Goal: Transaction & Acquisition: Purchase product/service

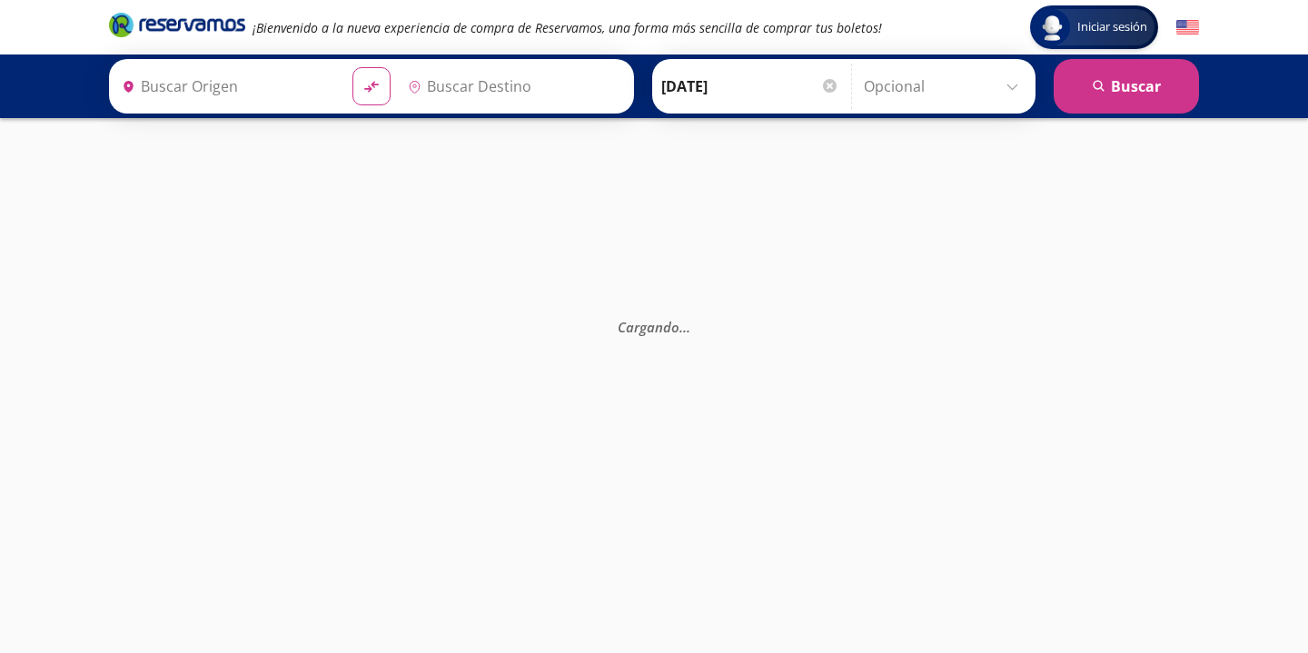
type input "[GEOGRAPHIC_DATA], [GEOGRAPHIC_DATA]"
type input "Omnibus Turísticos Ocaso Xalapa, [GEOGRAPHIC_DATA]"
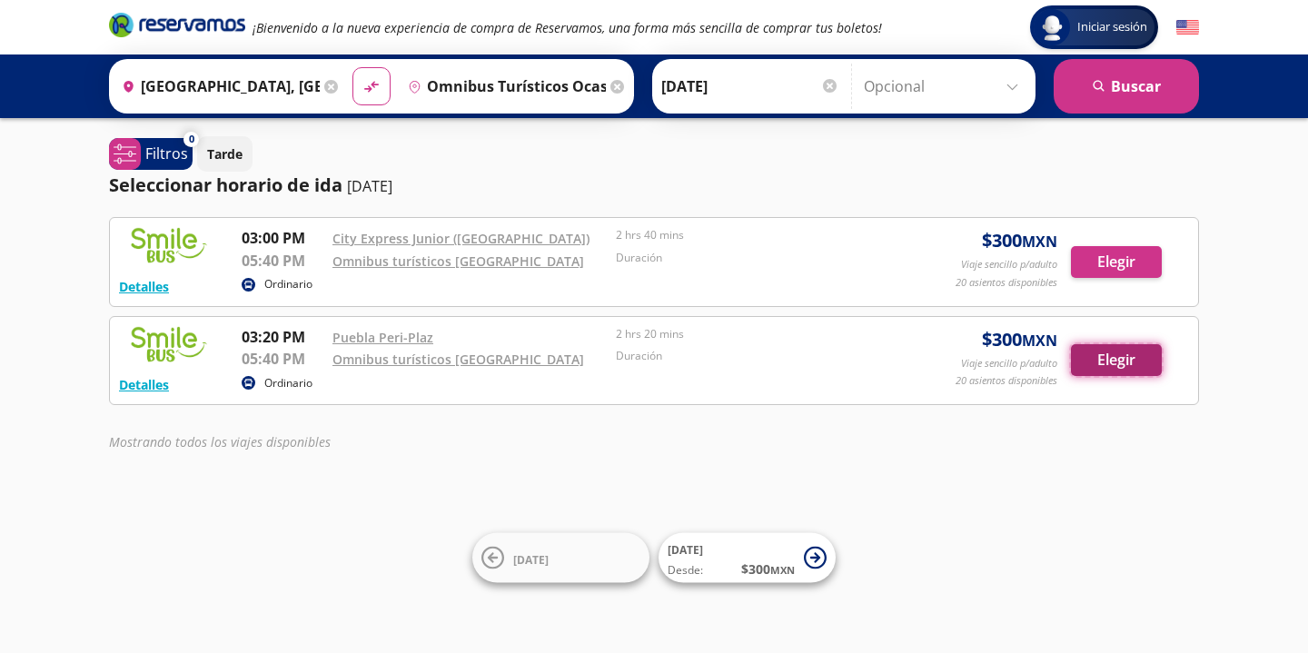
click at [1118, 372] on button "Elegir" at bounding box center [1116, 360] width 91 height 32
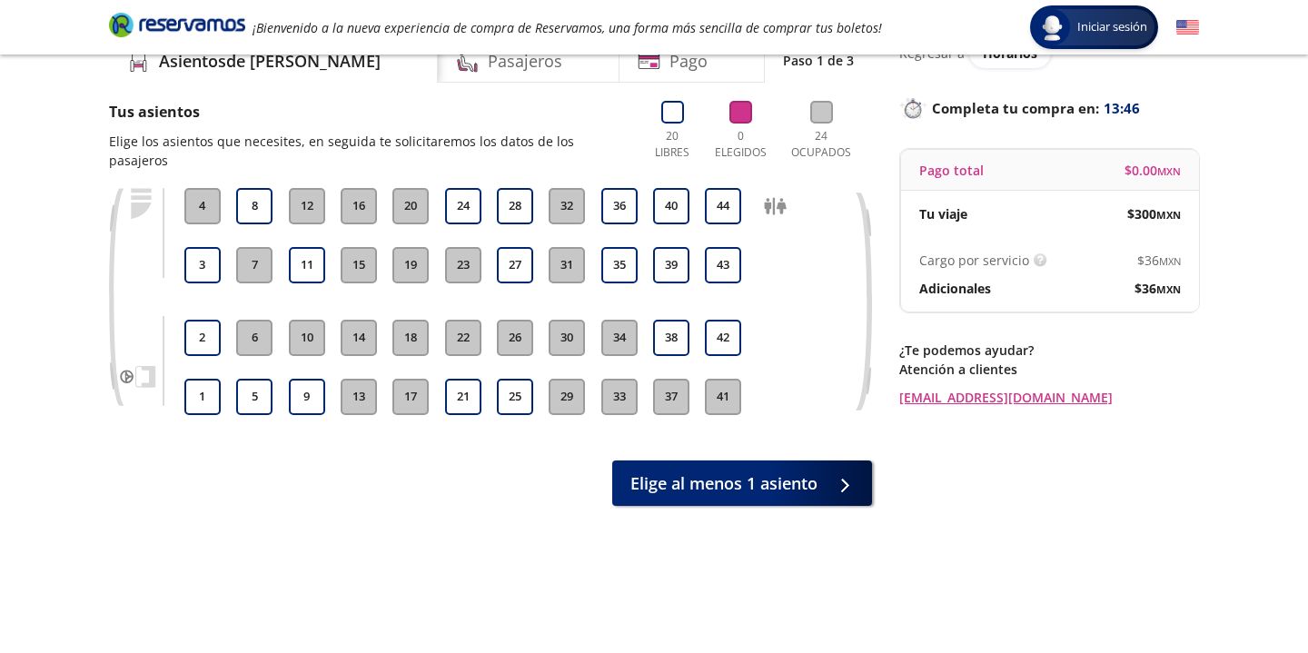
scroll to position [82, 0]
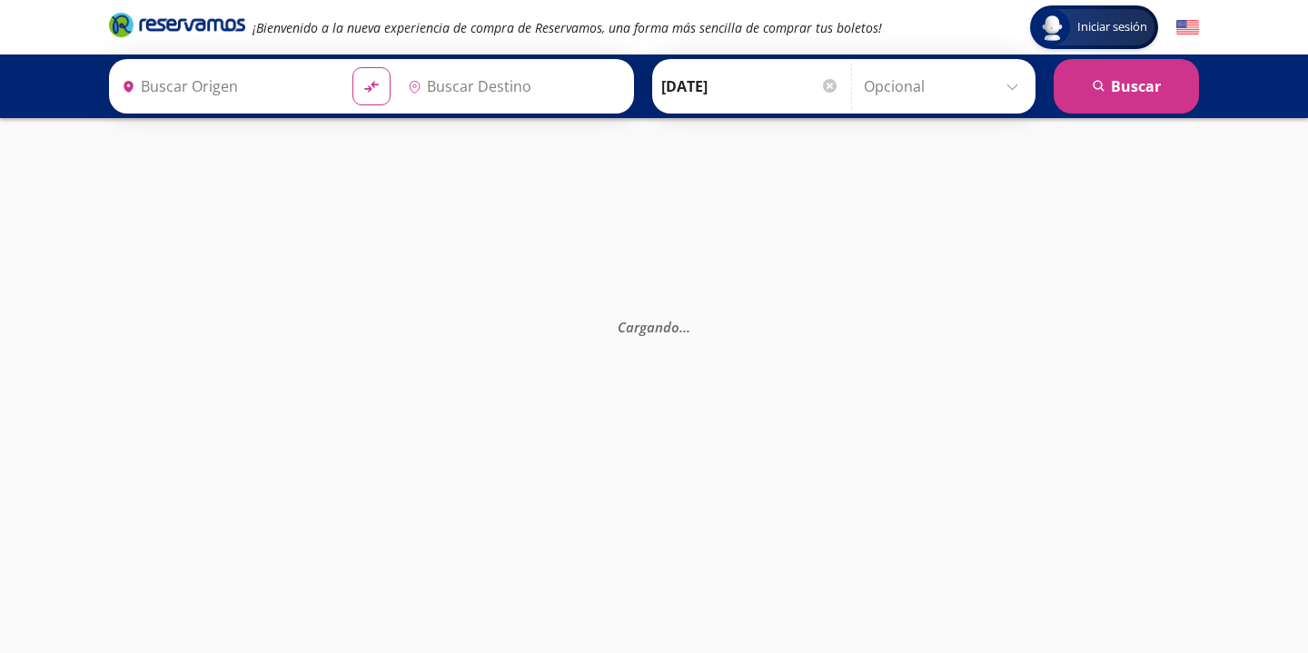
type input "[GEOGRAPHIC_DATA], [GEOGRAPHIC_DATA]"
type input "Omnibus Turísticos Ocaso Xalapa, [GEOGRAPHIC_DATA]"
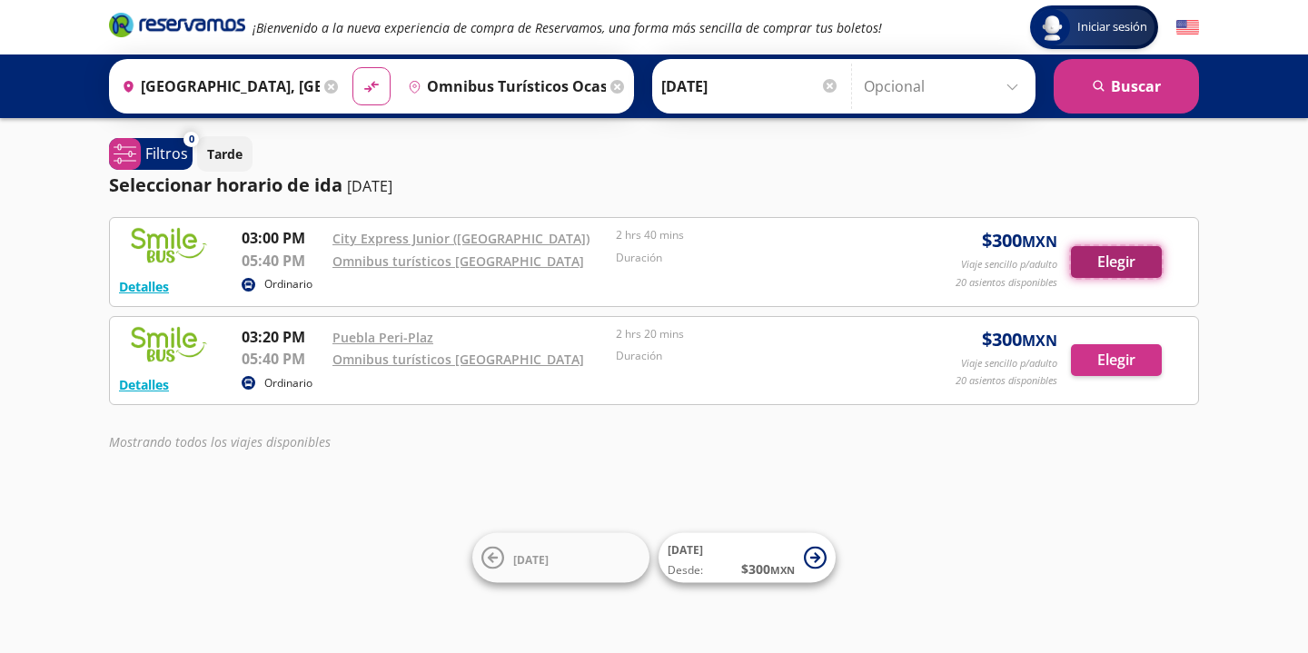
click at [1113, 273] on button "Elegir" at bounding box center [1116, 262] width 91 height 32
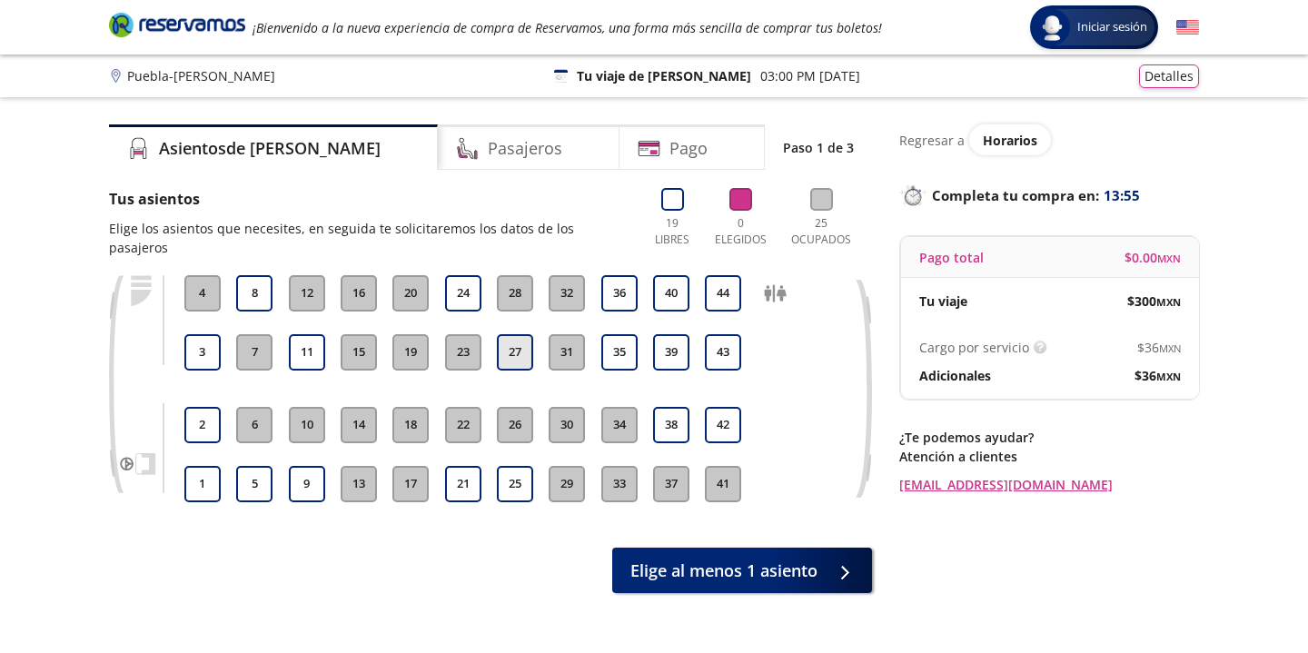
click at [514, 334] on button "27" at bounding box center [515, 352] width 36 height 36
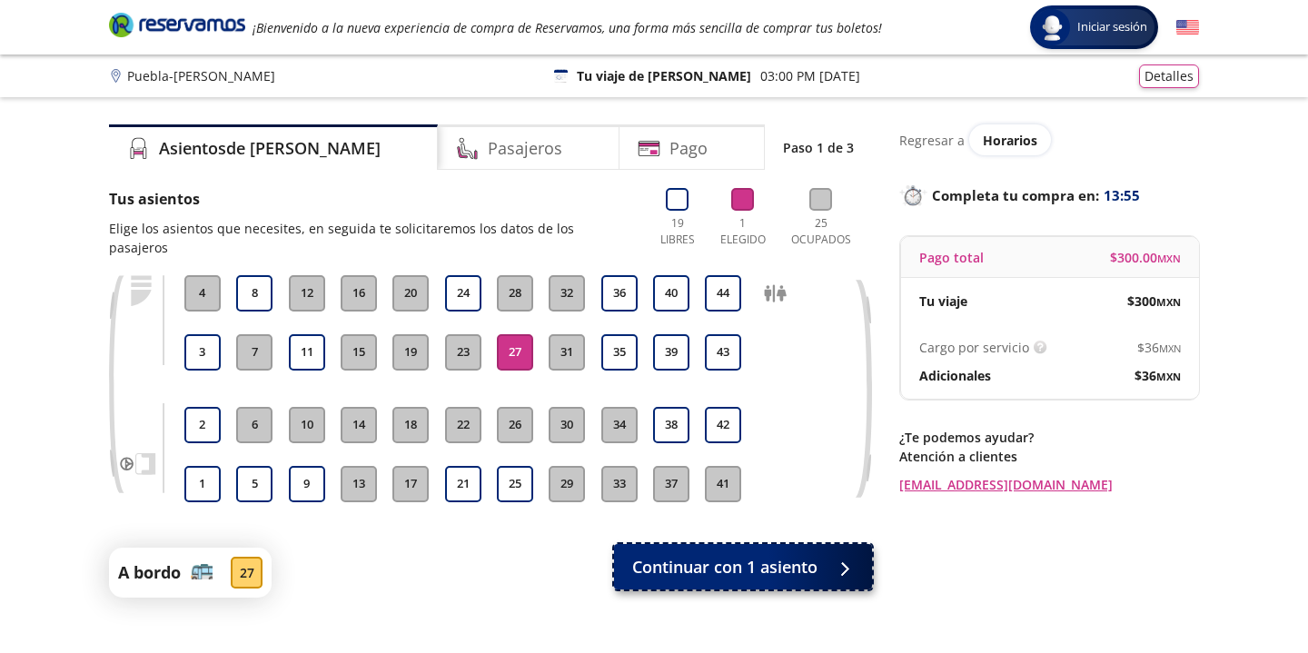
click at [732, 555] on span "Continuar con 1 asiento" at bounding box center [724, 567] width 185 height 25
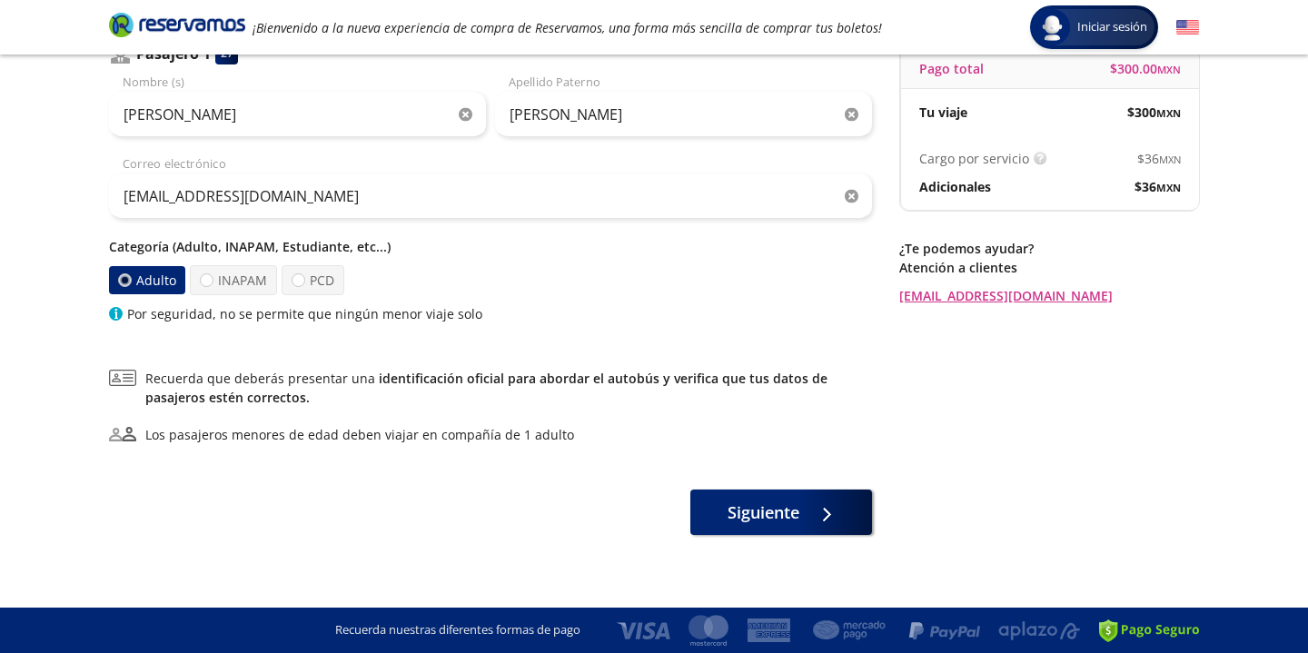
scroll to position [179, 0]
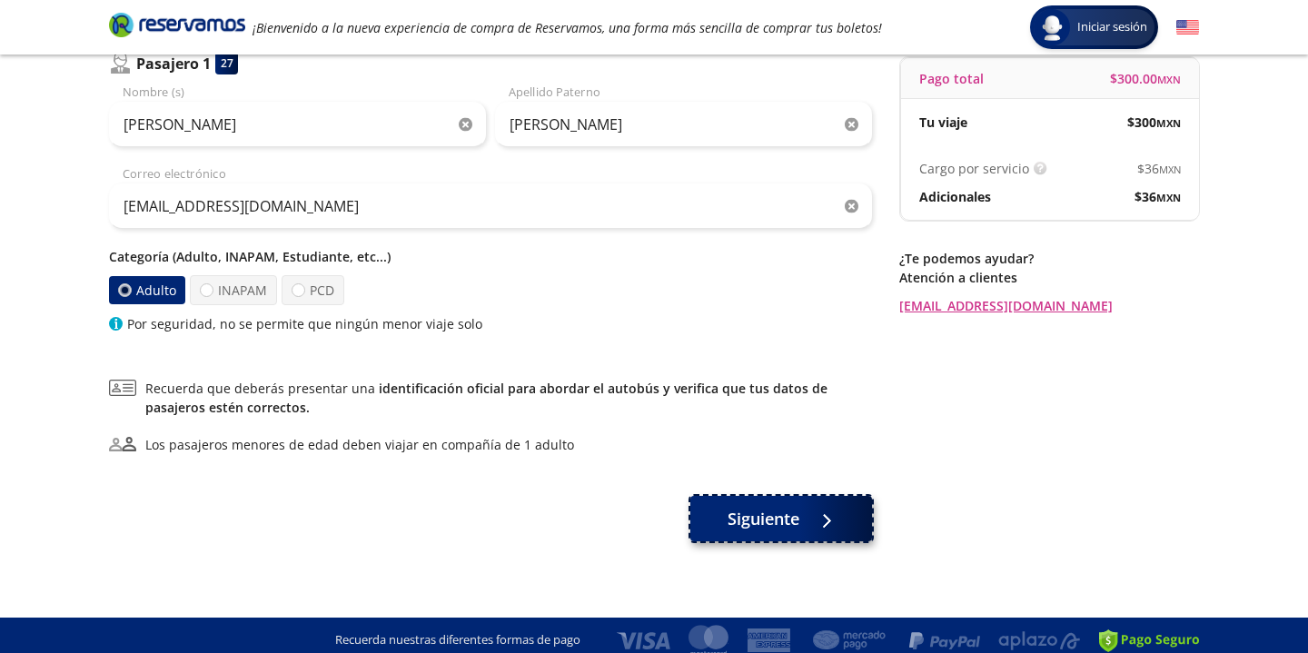
click at [696, 510] on button "Siguiente" at bounding box center [781, 518] width 182 height 45
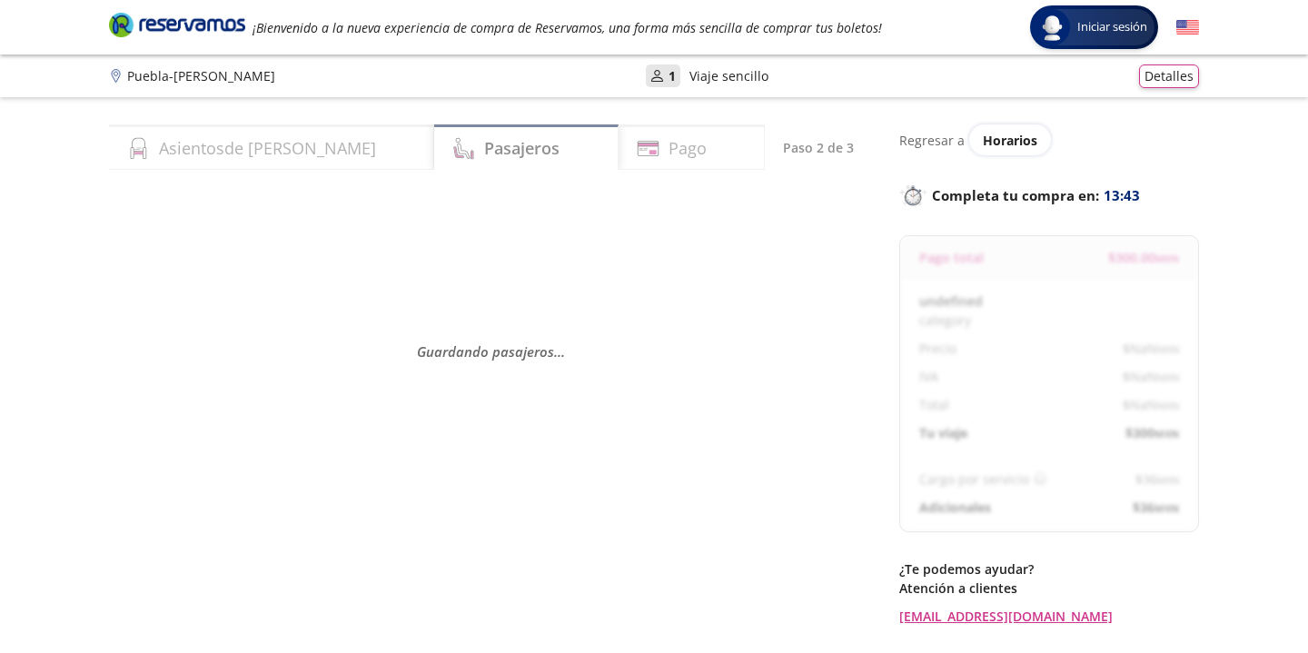
select select "MX"
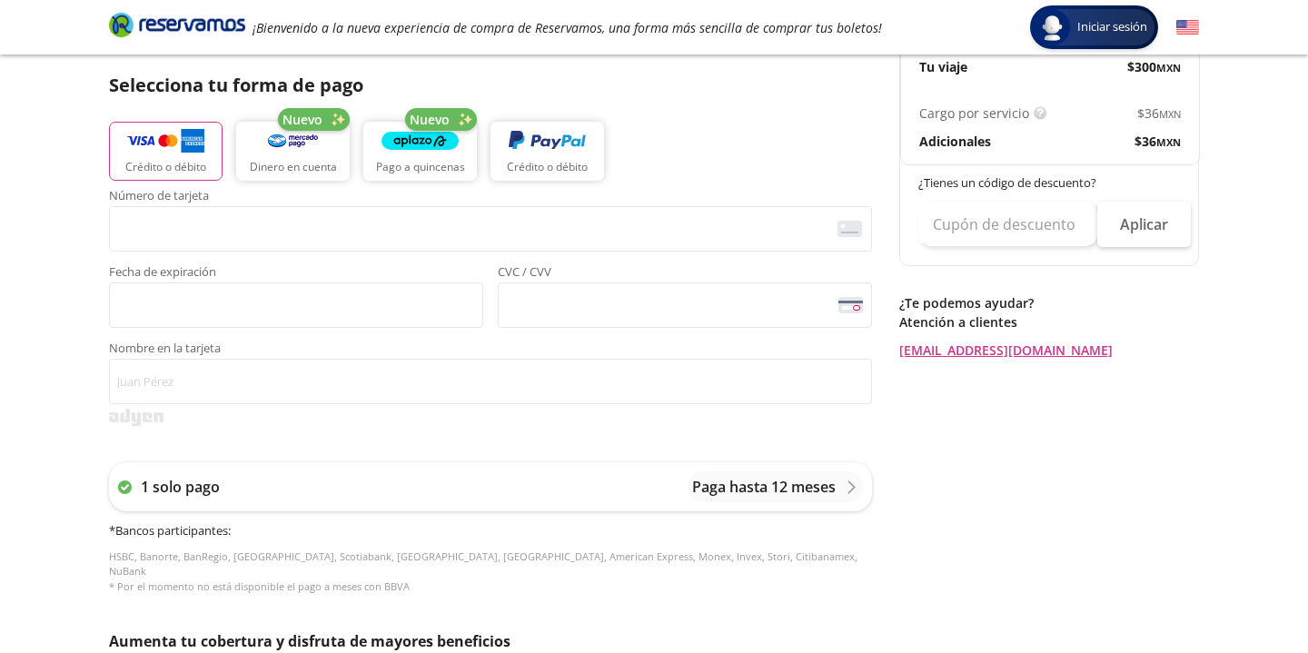
scroll to position [413, 0]
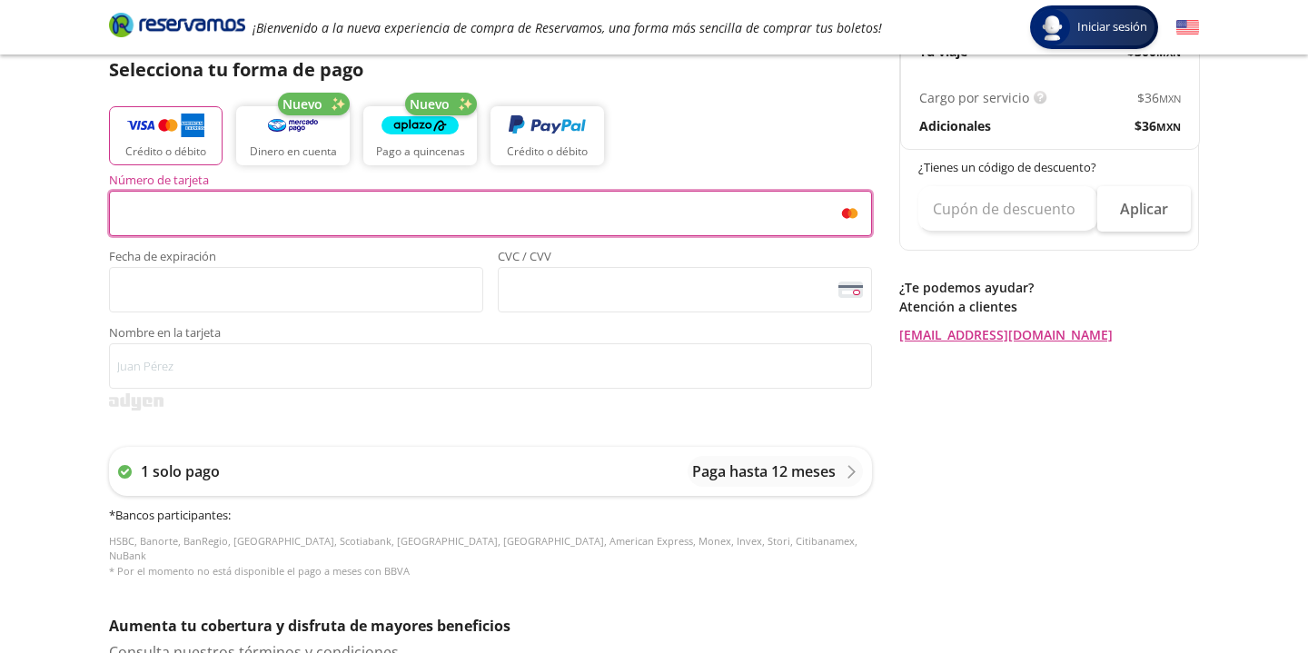
click at [252, 262] on span "Fecha de expiración" at bounding box center [296, 259] width 374 height 16
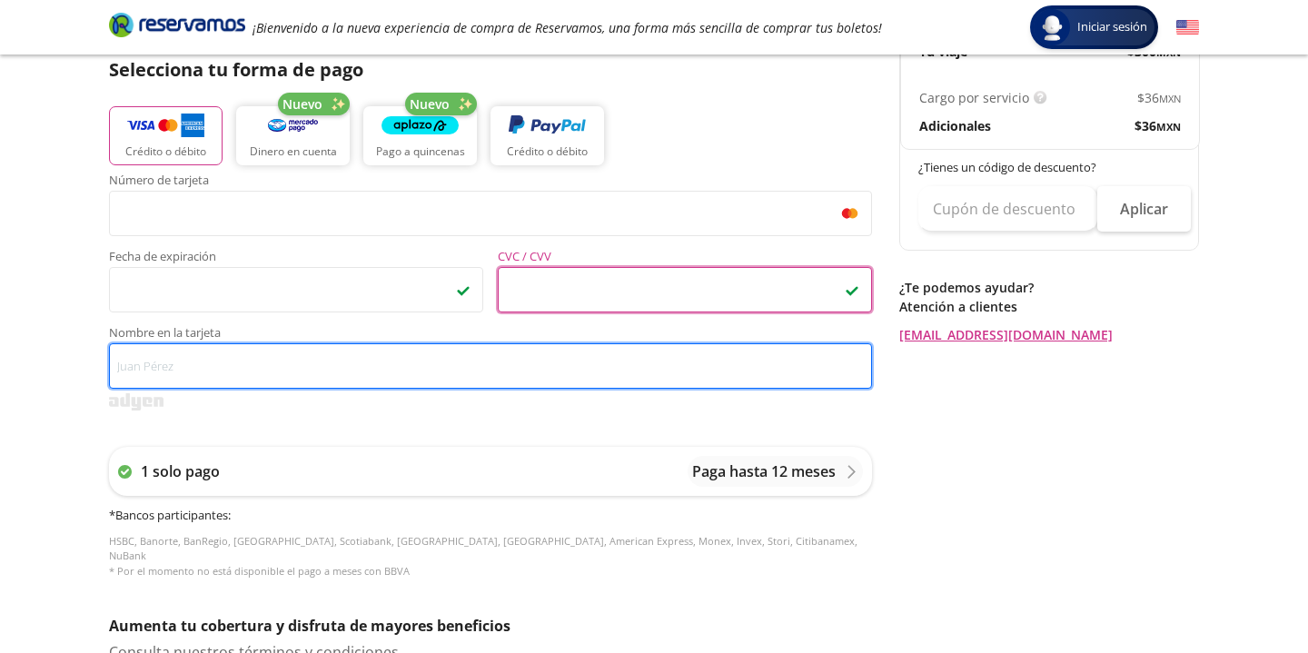
click at [230, 356] on input "Nombre en la tarjeta" at bounding box center [490, 365] width 763 height 45
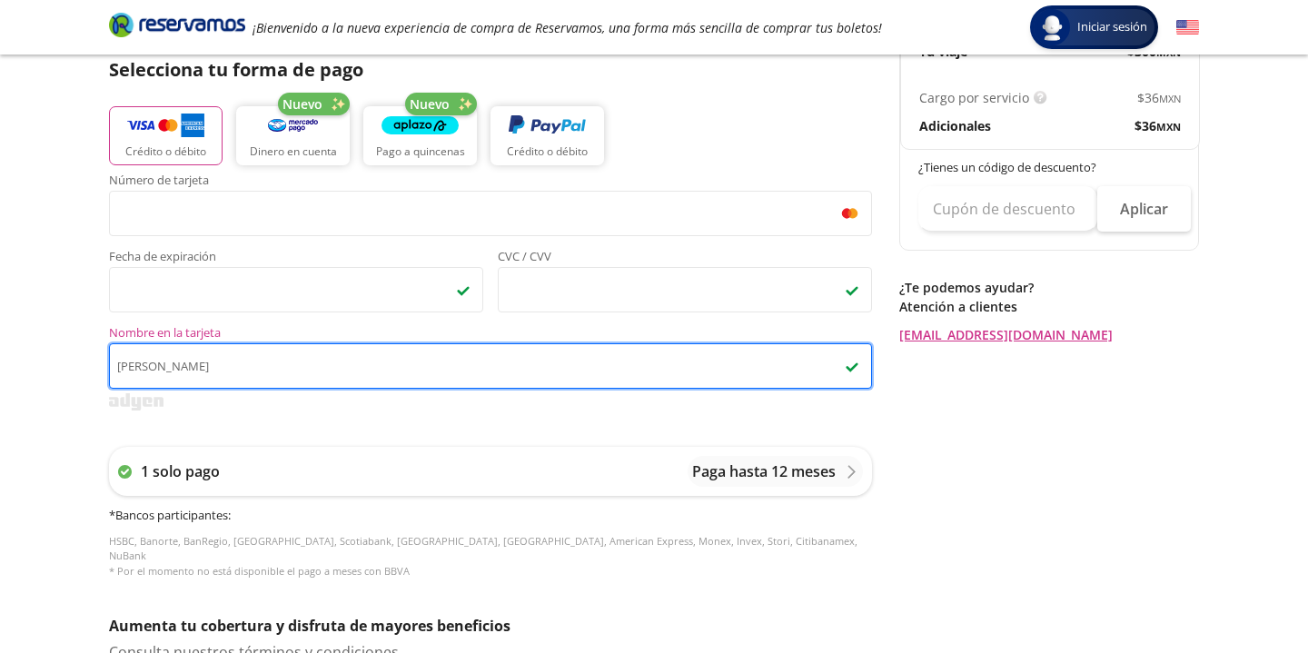
type input "[PERSON_NAME]"
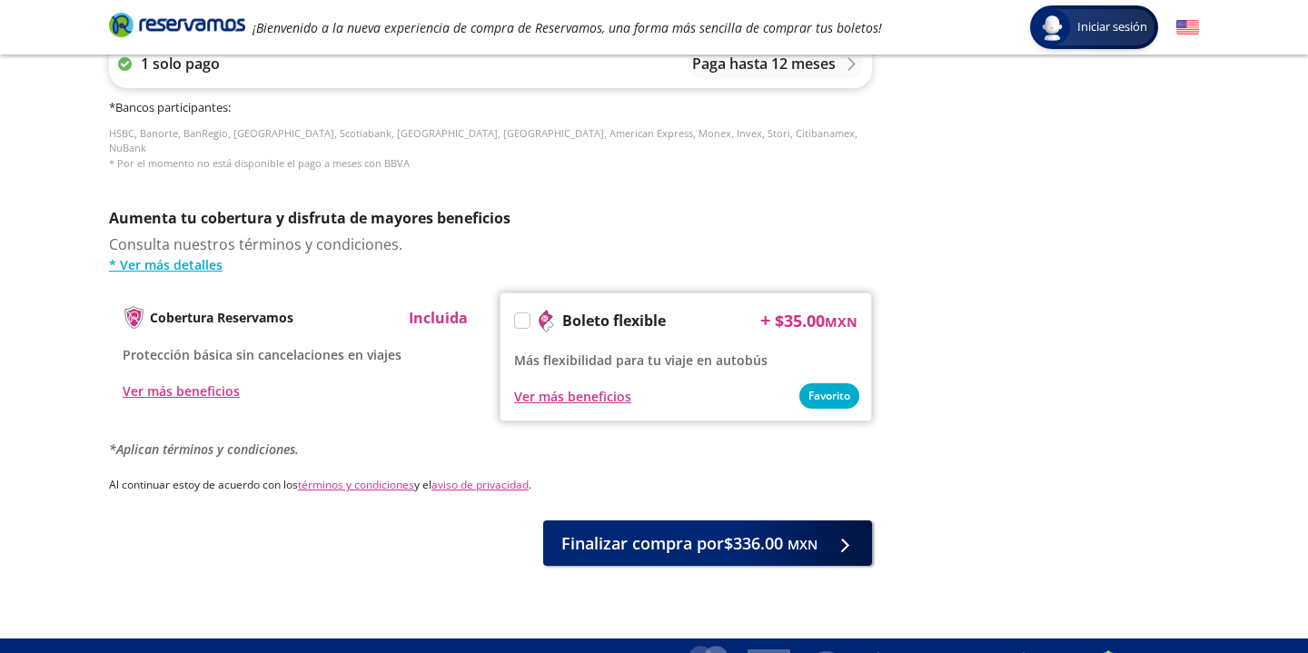
scroll to position [837, 0]
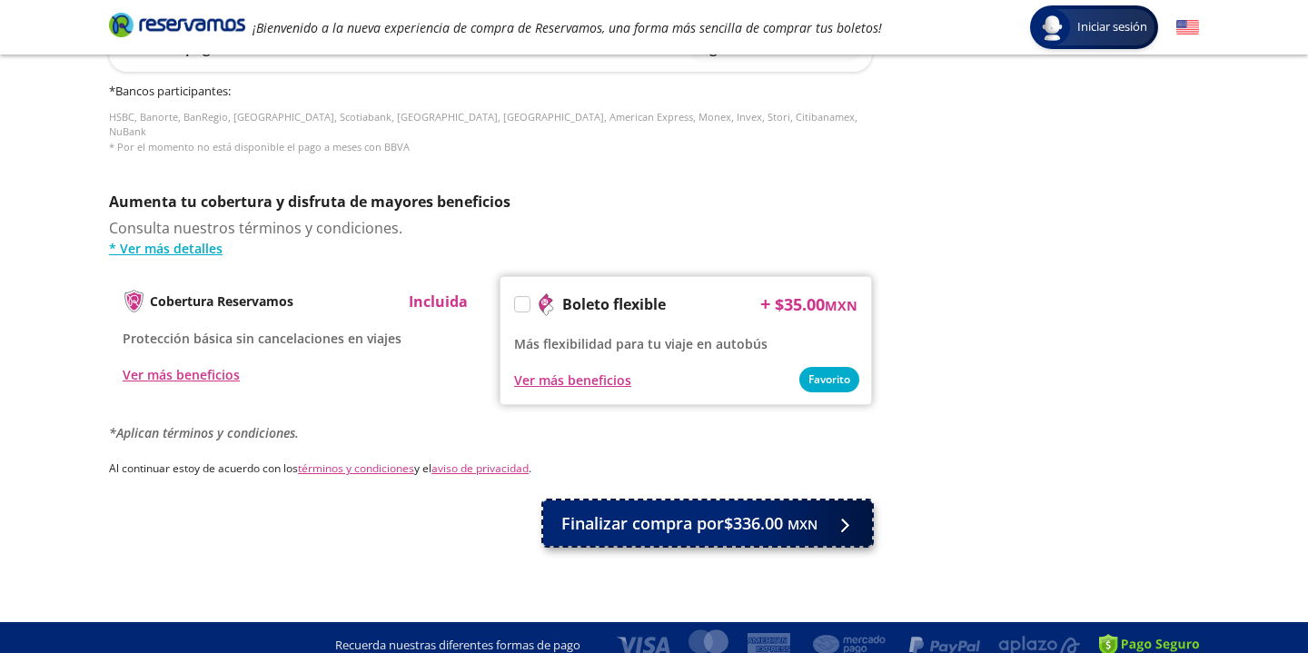
click at [609, 518] on span "Finalizar compra por $336.00 MXN" at bounding box center [689, 523] width 256 height 25
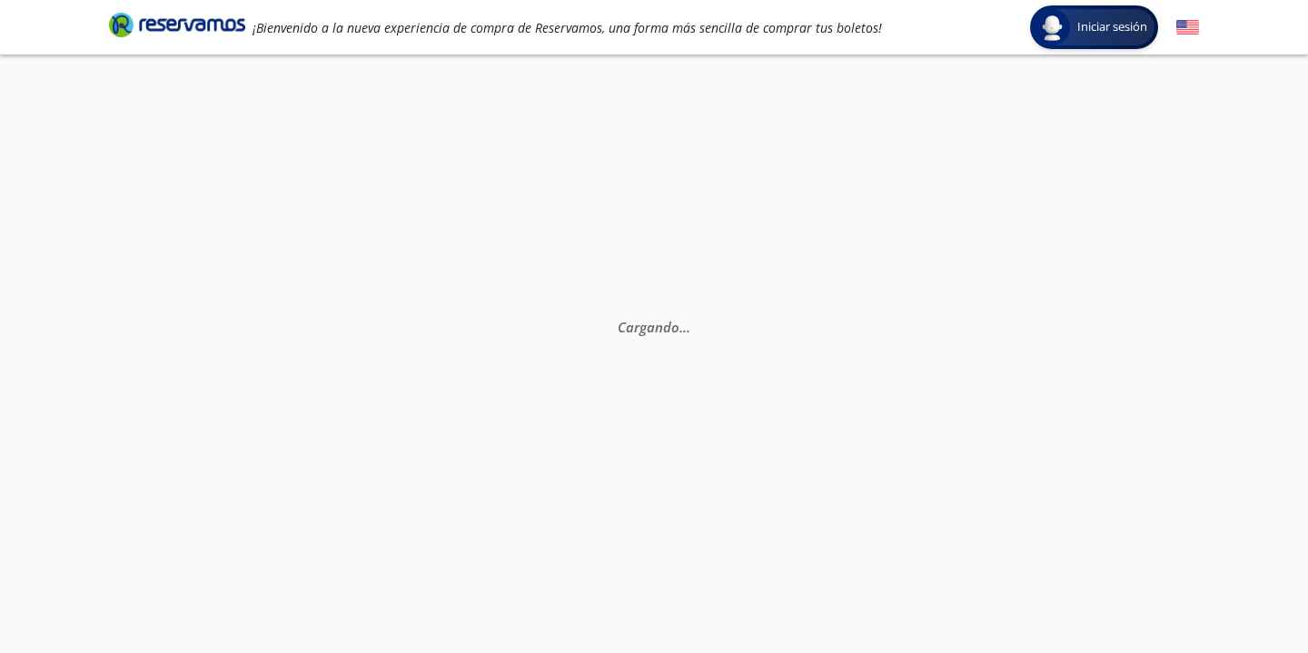
scroll to position [0, 0]
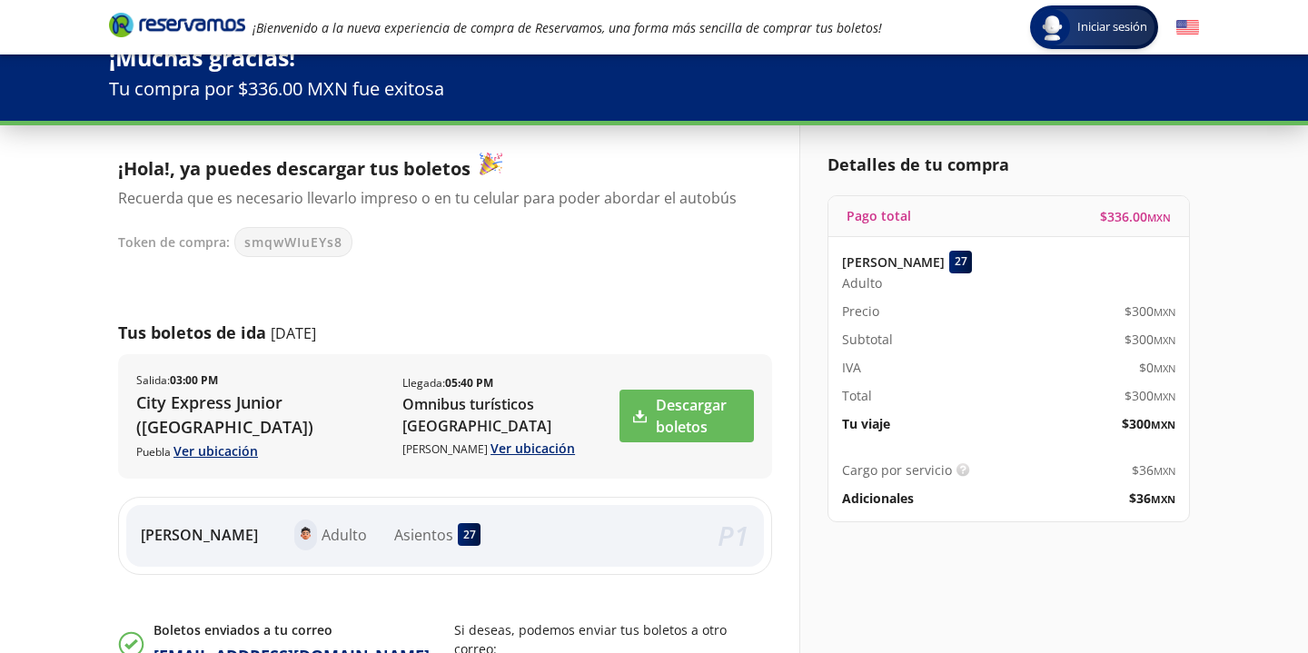
scroll to position [43, 0]
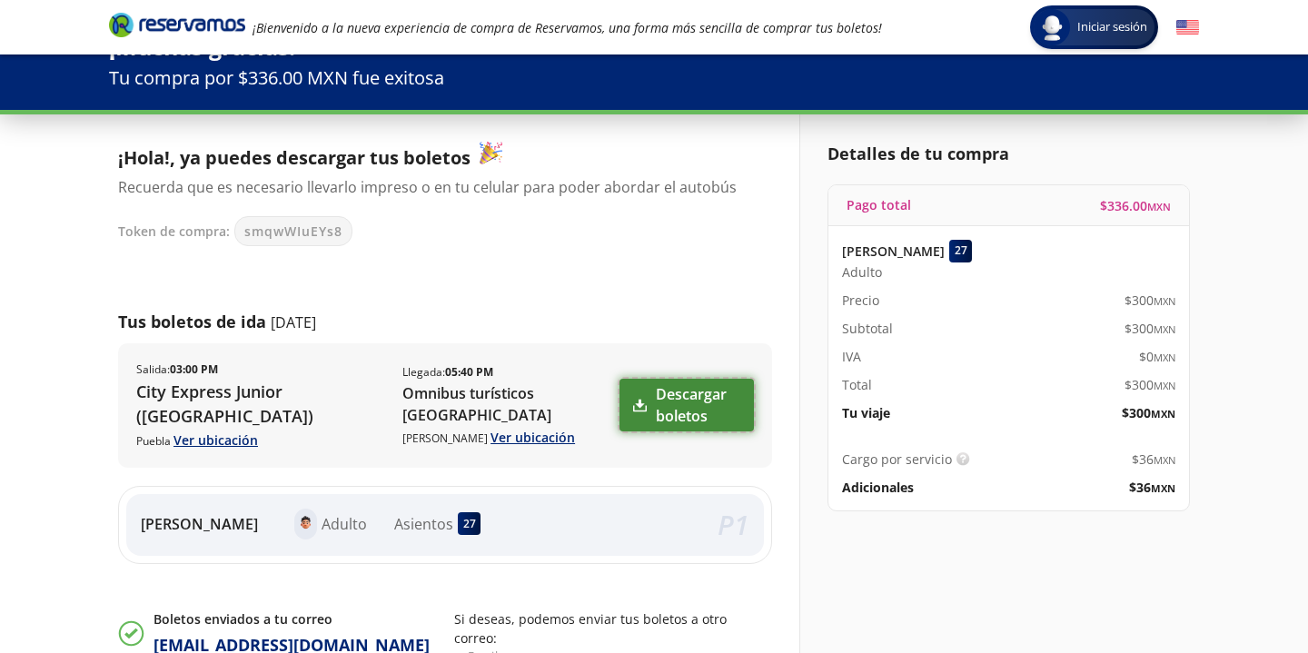
click at [709, 420] on link "Descargar boletos" at bounding box center [686, 405] width 134 height 53
